Goal: Information Seeking & Learning: Learn about a topic

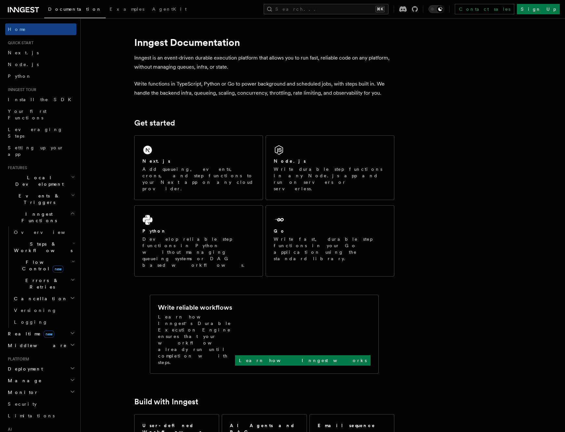
click at [48, 241] on span "Steps & Workflows" at bounding box center [41, 247] width 61 height 13
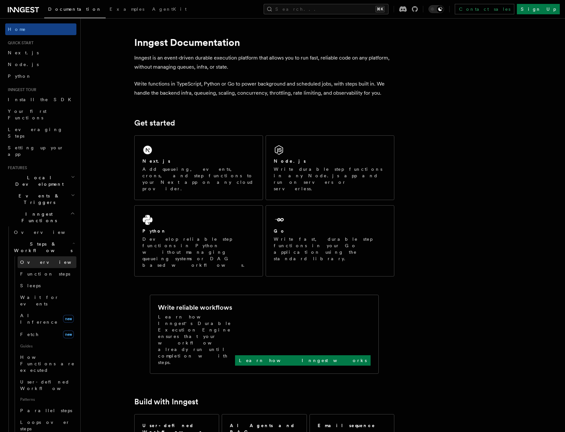
click at [39, 260] on span "Overview" at bounding box center [53, 262] width 67 height 5
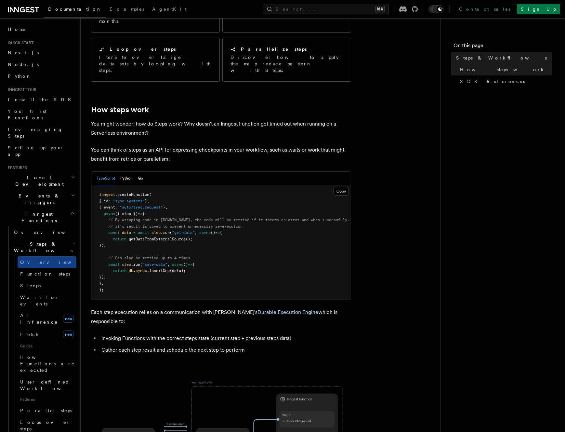
scroll to position [185, 0]
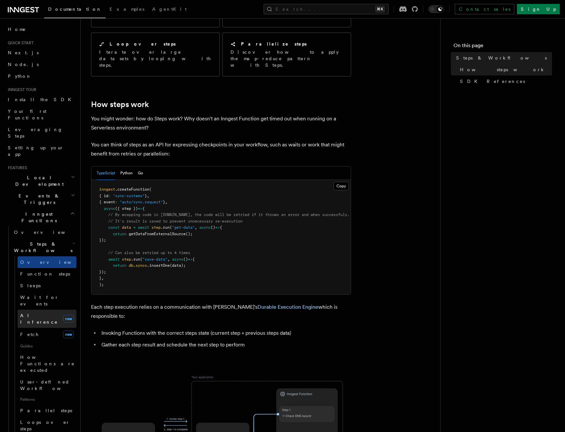
click at [46, 310] on link "AI Inference new" at bounding box center [47, 319] width 59 height 18
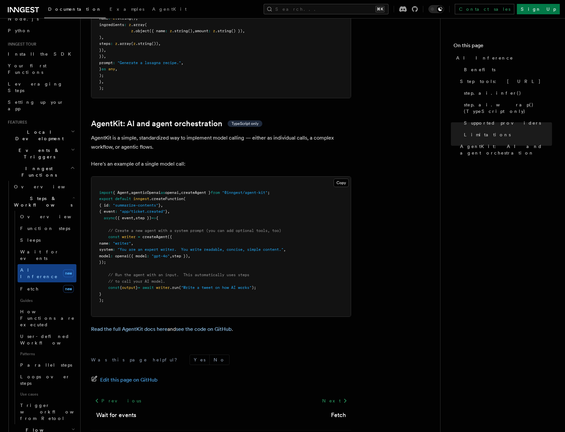
scroll to position [47, 0]
click at [48, 332] on span "User-defined Workflows" at bounding box center [49, 338] width 59 height 13
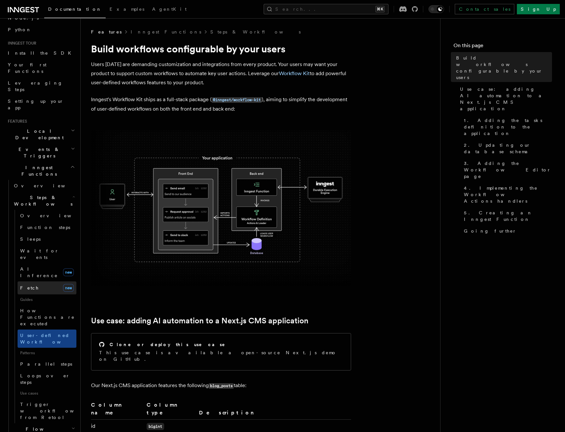
click at [36, 281] on link "Fetch new" at bounding box center [47, 287] width 59 height 13
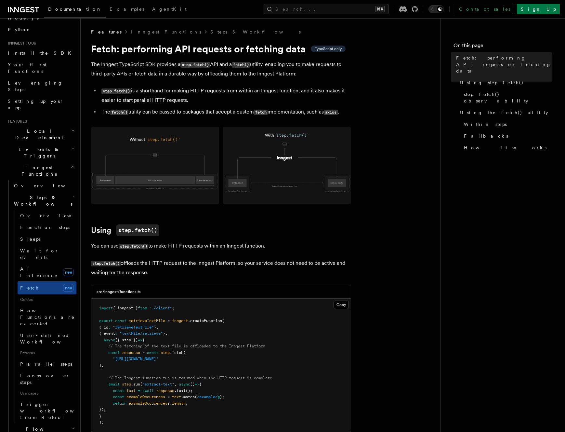
click at [155, 171] on img at bounding box center [221, 165] width 260 height 76
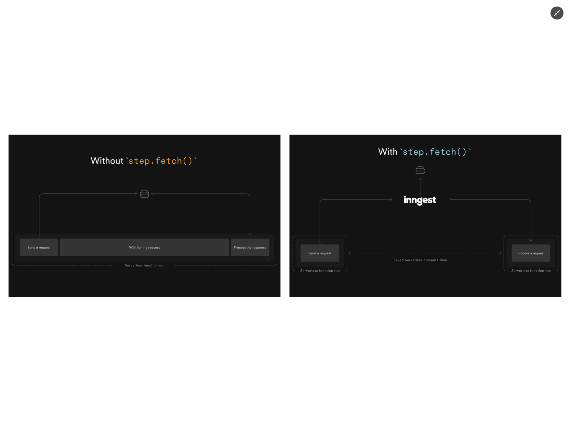
click at [150, 178] on img at bounding box center [284, 216] width 553 height 163
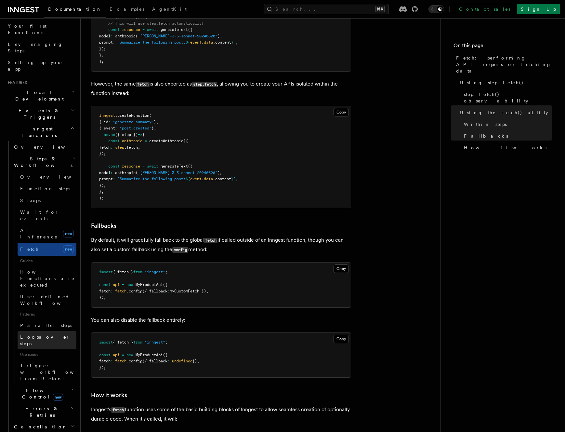
scroll to position [87, 0]
click at [34, 386] on span "Flow Control new" at bounding box center [41, 392] width 60 height 13
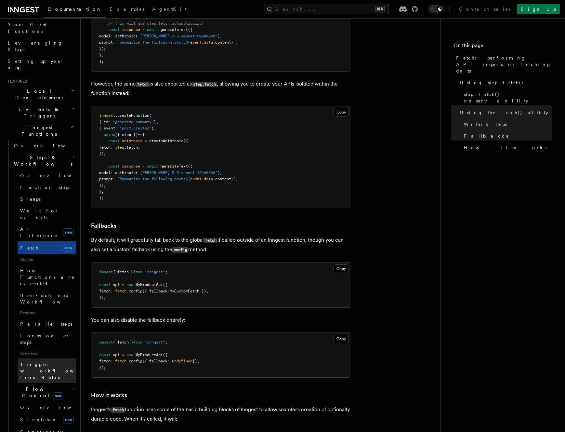
click at [35, 361] on span "Trigger workflows from Retool" at bounding box center [56, 371] width 72 height 20
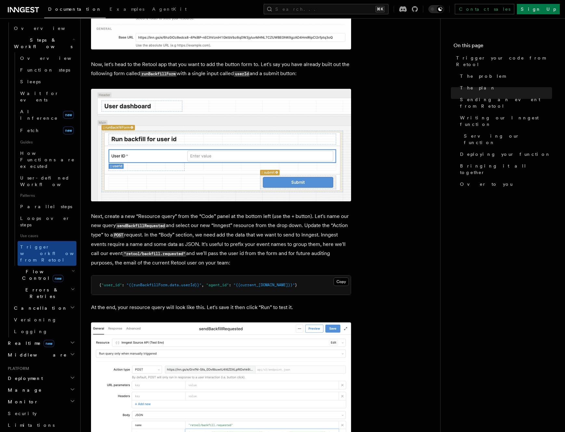
scroll to position [264, 0]
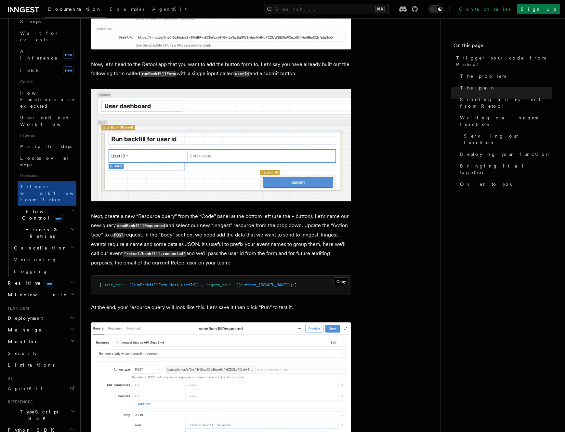
click at [56, 206] on h2 "Flow Control new" at bounding box center [43, 215] width 65 height 18
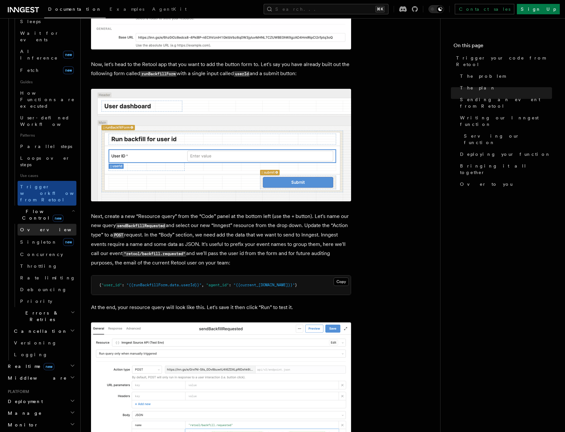
click at [52, 224] on link "Overview" at bounding box center [47, 230] width 59 height 12
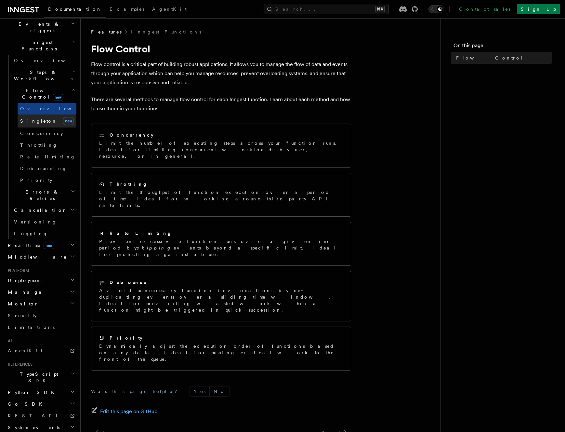
click at [36, 118] on span "Singleton" at bounding box center [38, 120] width 37 height 5
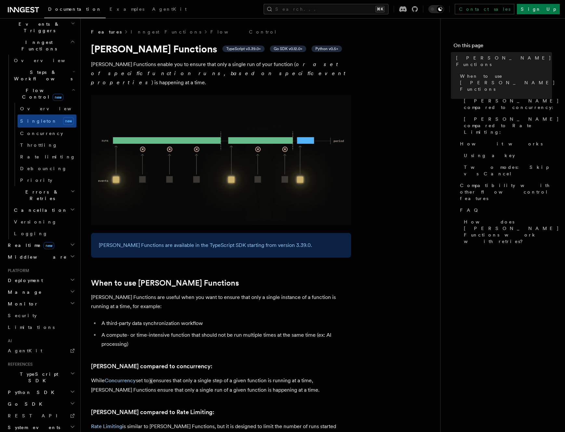
click at [22, 204] on h2 "Cancellation" at bounding box center [43, 210] width 65 height 12
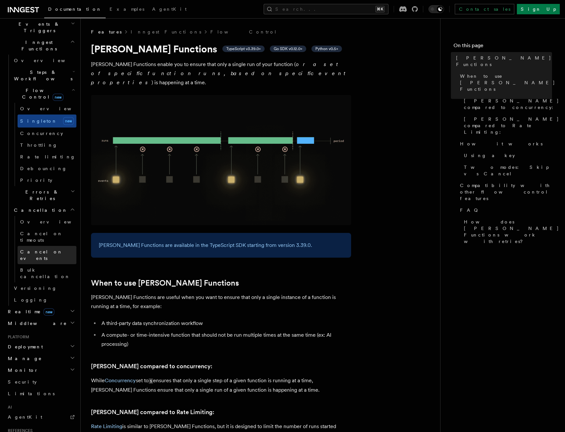
click at [21, 246] on link "Cancel on events" at bounding box center [47, 255] width 59 height 18
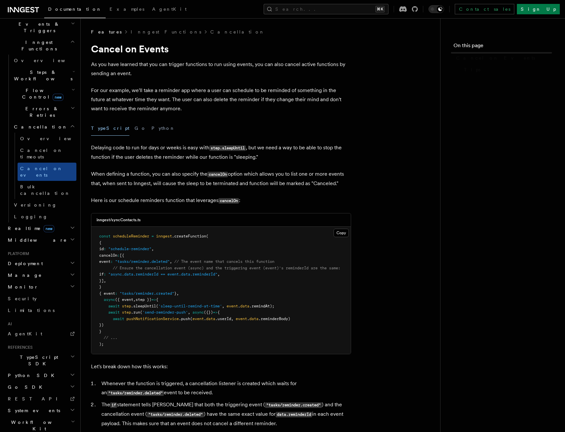
scroll to position [135, 0]
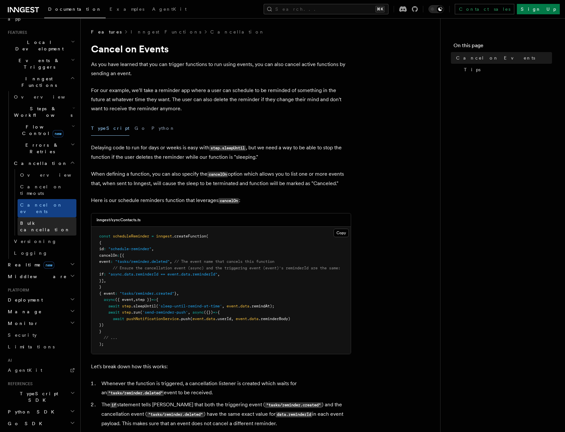
click at [29, 221] on span "Bulk cancellation" at bounding box center [45, 227] width 50 height 12
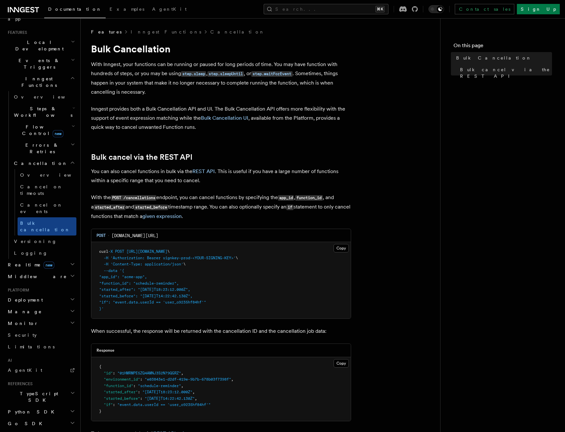
click at [40, 124] on span "Flow Control new" at bounding box center [41, 130] width 60 height 13
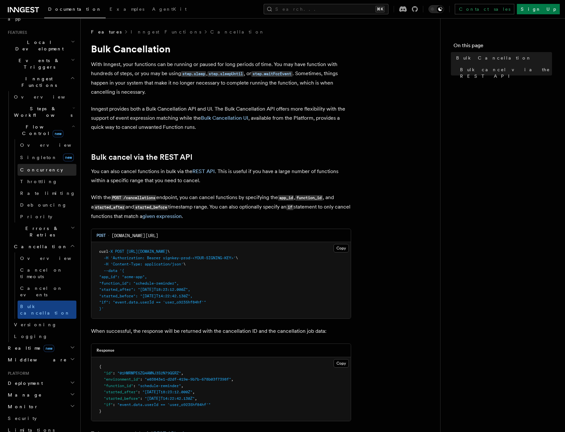
click at [37, 167] on span "Concurrency" at bounding box center [41, 169] width 43 height 5
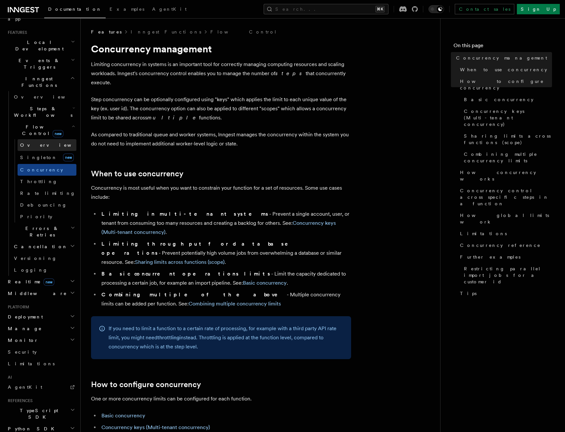
click at [36, 143] on span "Overview" at bounding box center [53, 145] width 67 height 5
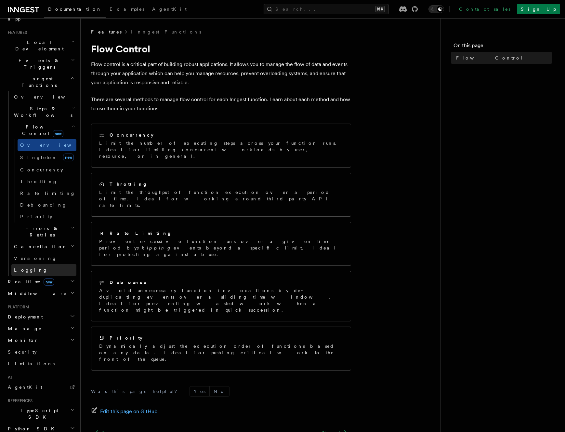
click at [25, 264] on link "Logging" at bounding box center [43, 270] width 65 height 12
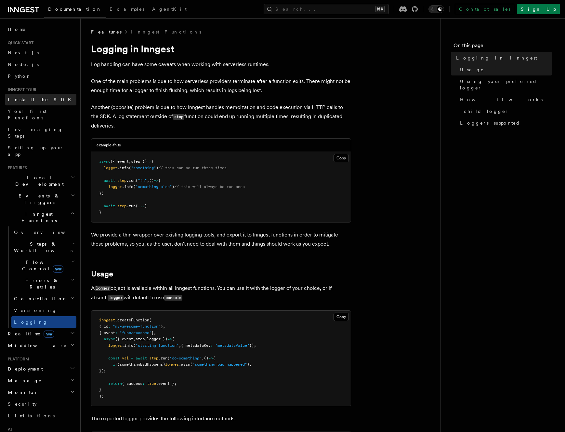
click at [40, 101] on link "Install the SDK" at bounding box center [40, 100] width 71 height 12
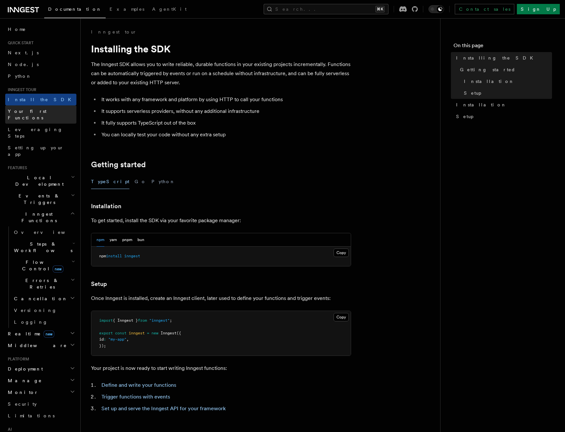
click at [40, 113] on span "Your first Functions" at bounding box center [27, 115] width 39 height 12
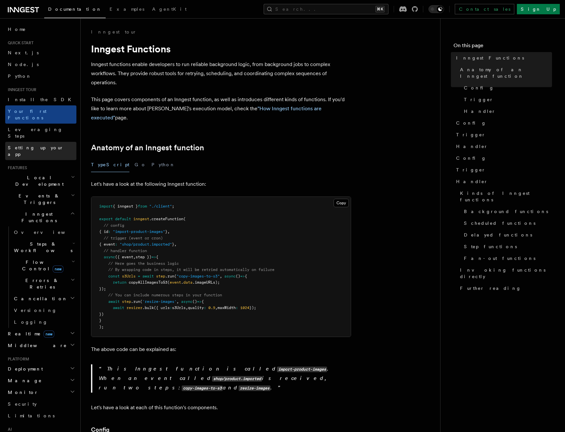
click at [39, 142] on link "Setting up your app" at bounding box center [40, 151] width 71 height 18
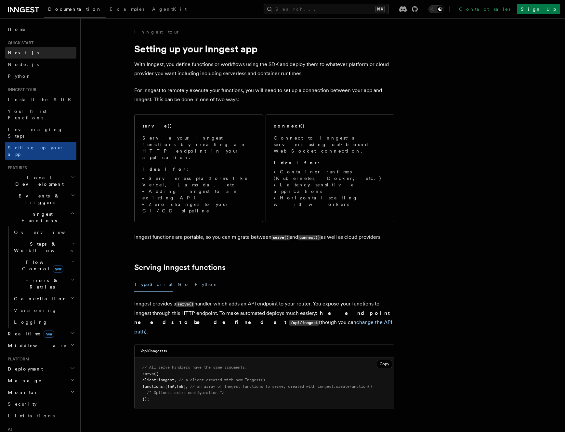
click at [29, 56] on link "Next.js" at bounding box center [40, 53] width 71 height 12
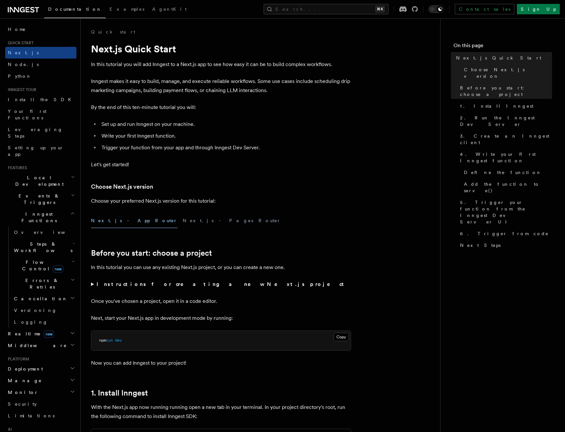
click at [196, 78] on p "Inngest makes it easy to build, manage, and execute reliable workflows. Some us…" at bounding box center [221, 86] width 260 height 18
